Goal: Task Accomplishment & Management: Use online tool/utility

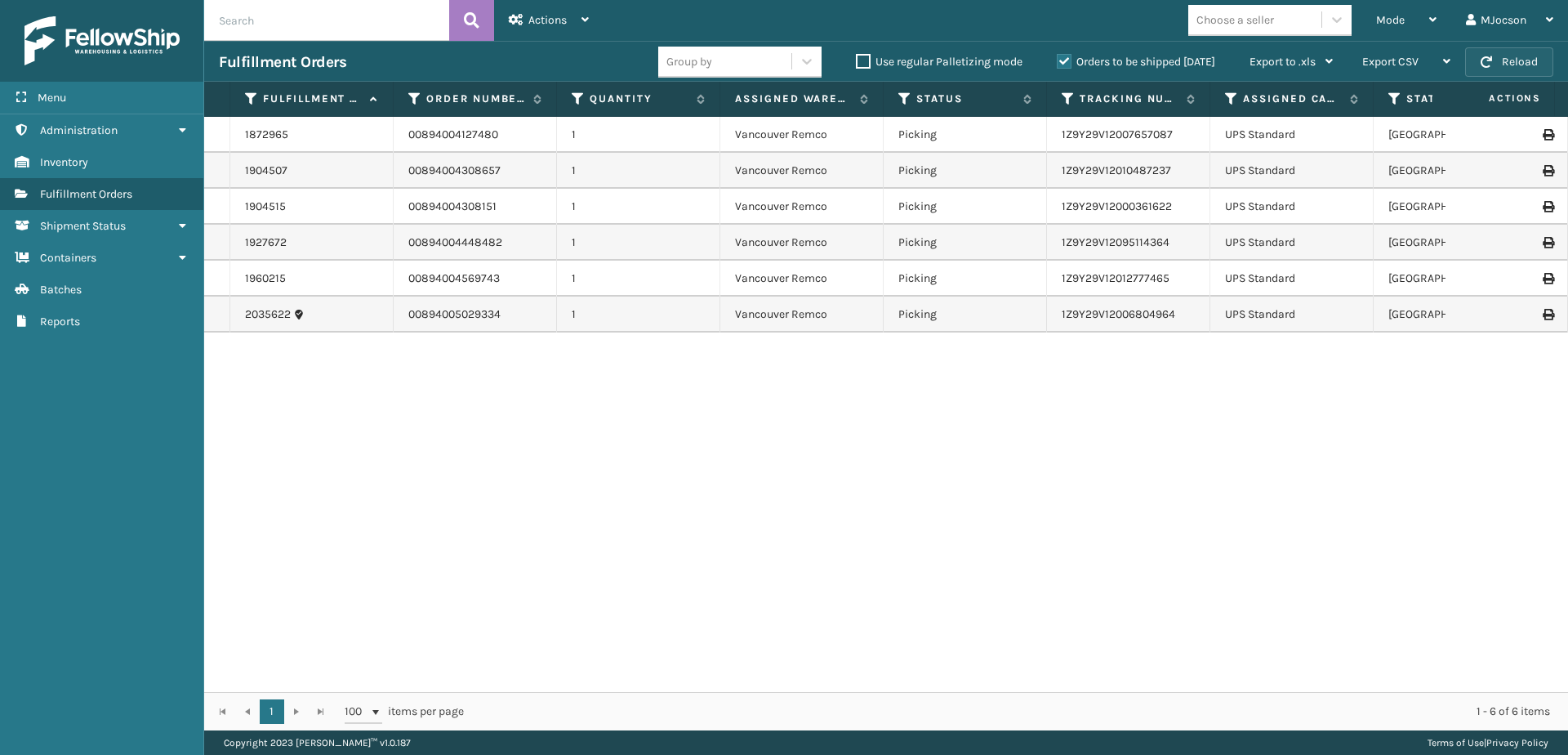
click at [1492, 59] on button "Reload" at bounding box center [1509, 62] width 88 height 29
click at [96, 299] on link "Batches" at bounding box center [102, 289] width 204 height 32
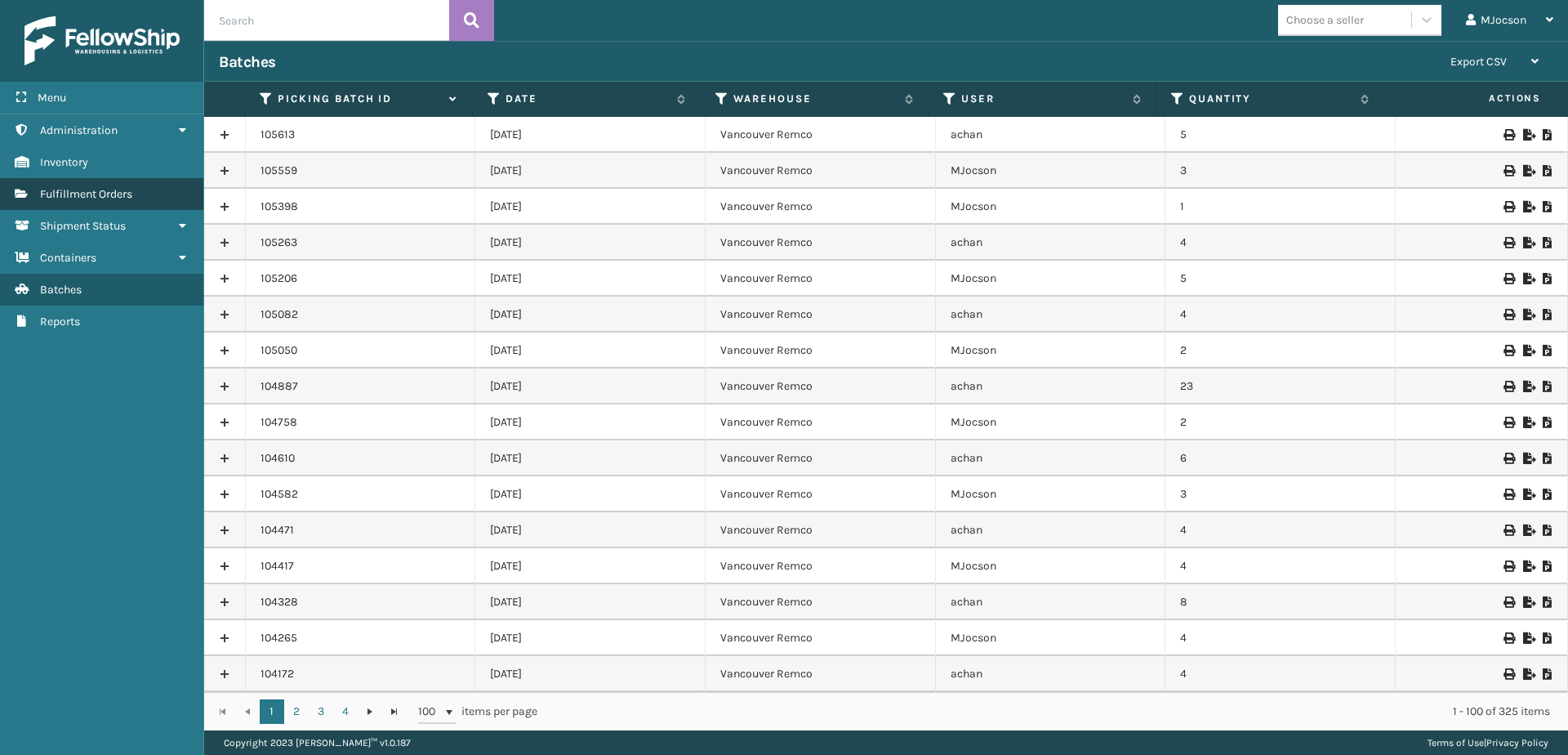
click at [57, 196] on span "Fulfillment Orders" at bounding box center [85, 194] width 92 height 14
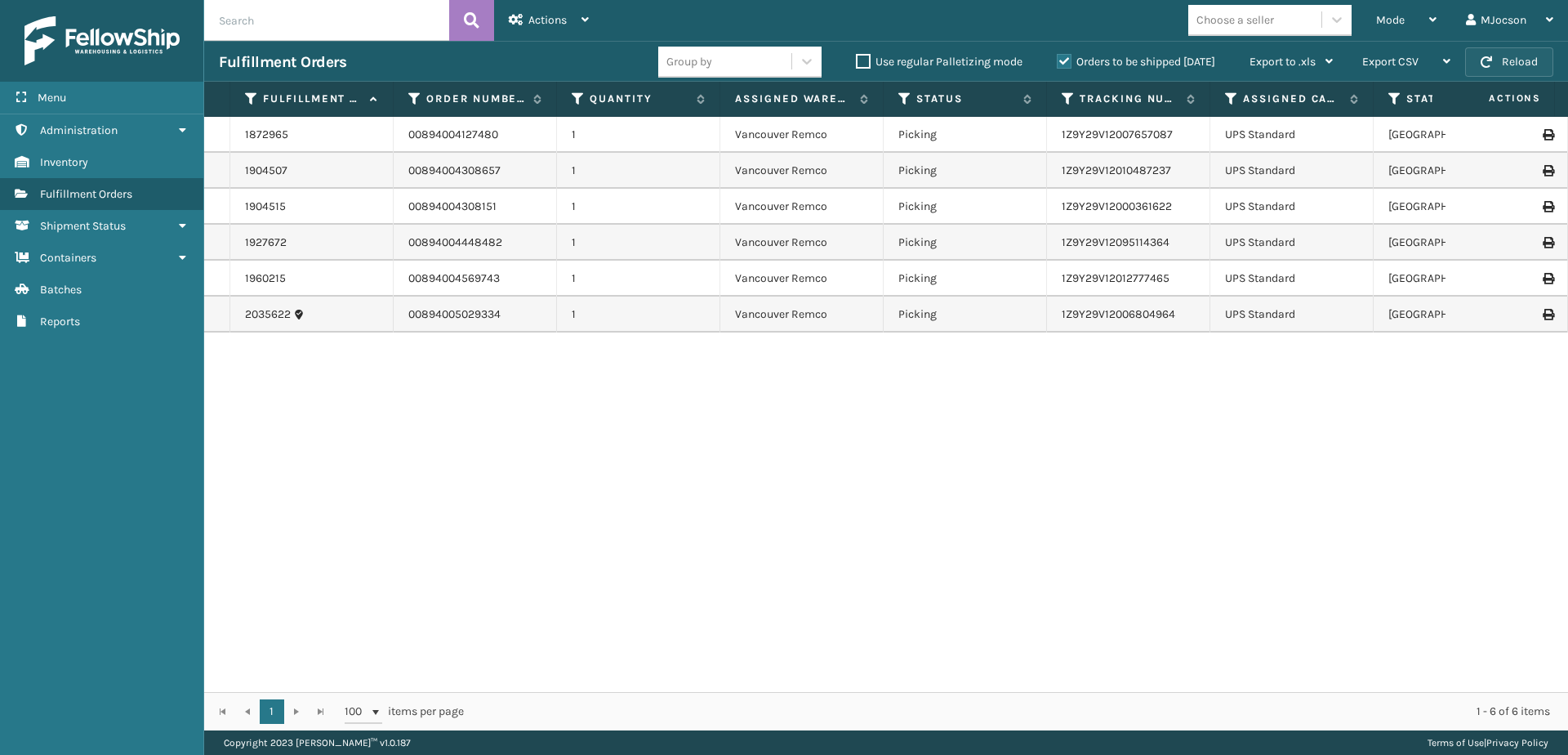
click at [1499, 60] on button "Reload" at bounding box center [1509, 62] width 88 height 29
click at [1406, 16] on div "Mode" at bounding box center [1406, 20] width 60 height 41
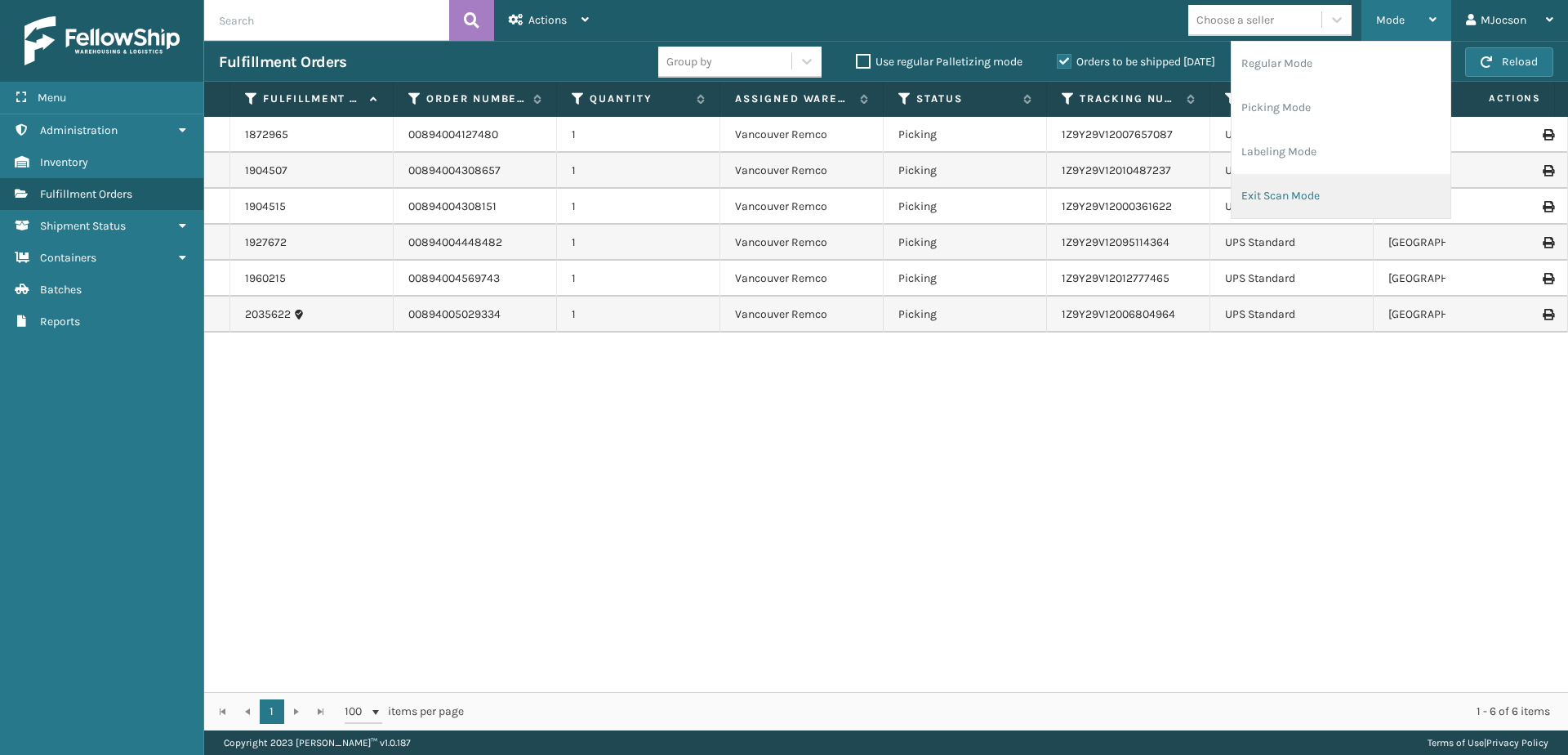
click at [1320, 198] on li "Exit Scan Mode" at bounding box center [1341, 197] width 219 height 45
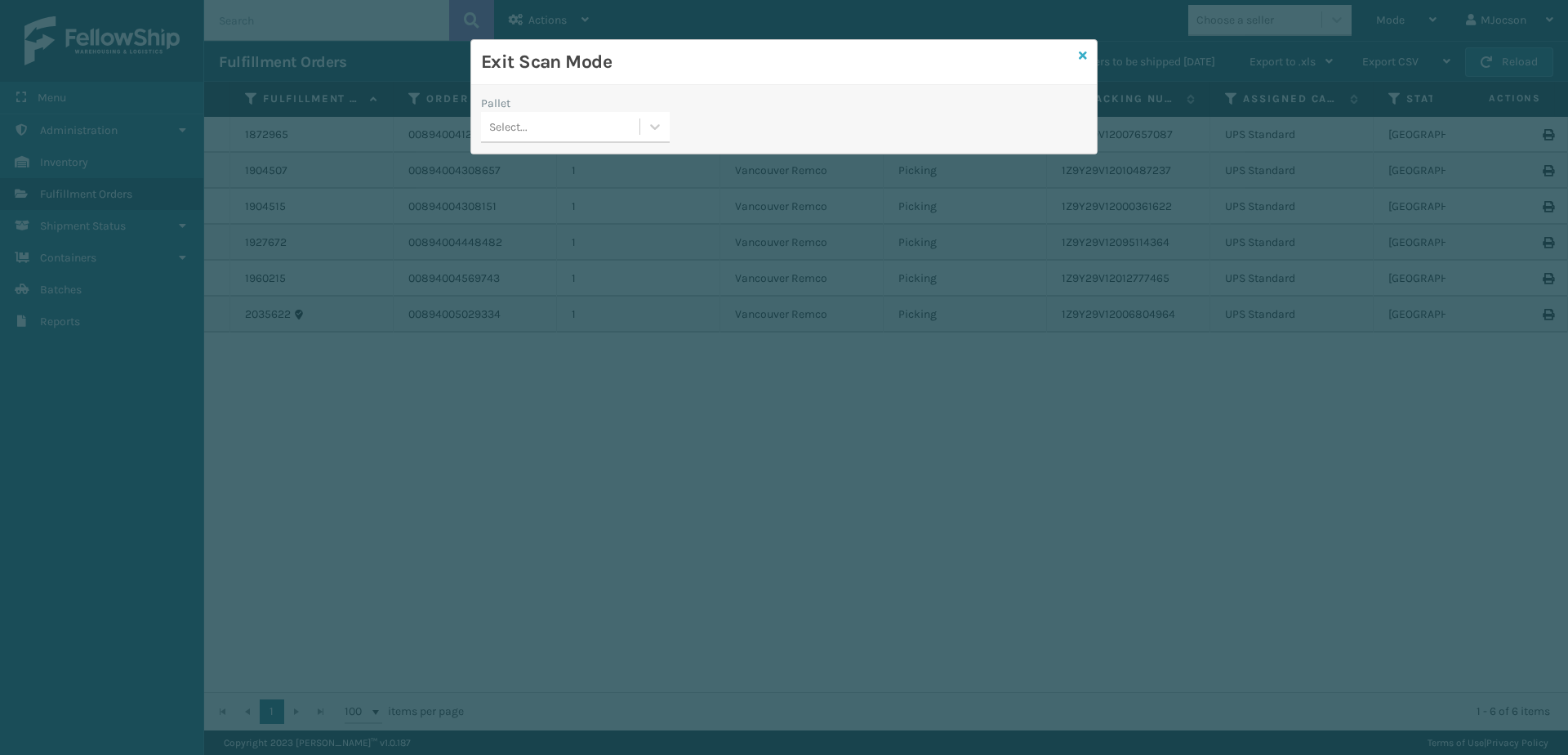
click at [1082, 60] on icon at bounding box center [1082, 55] width 8 height 12
